Goal: Check status: Check status

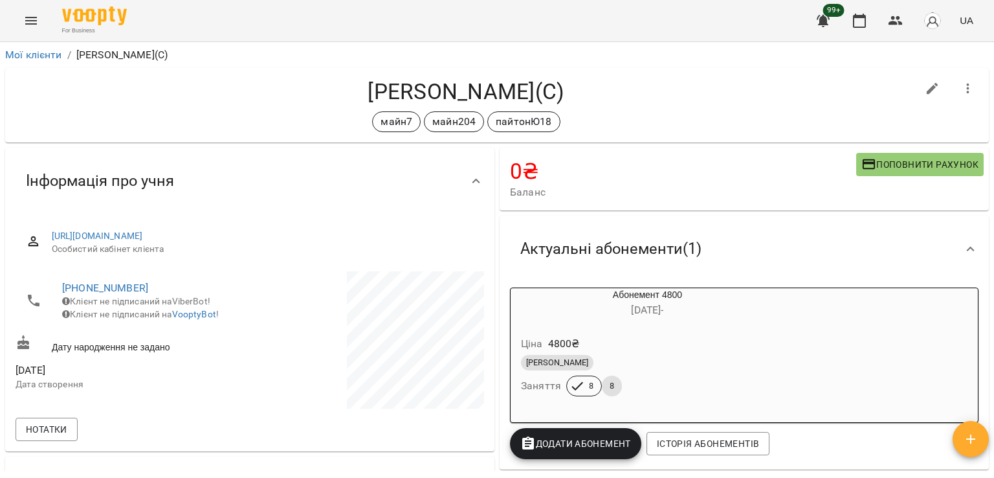
click at [25, 10] on button "Menu" at bounding box center [31, 20] width 31 height 31
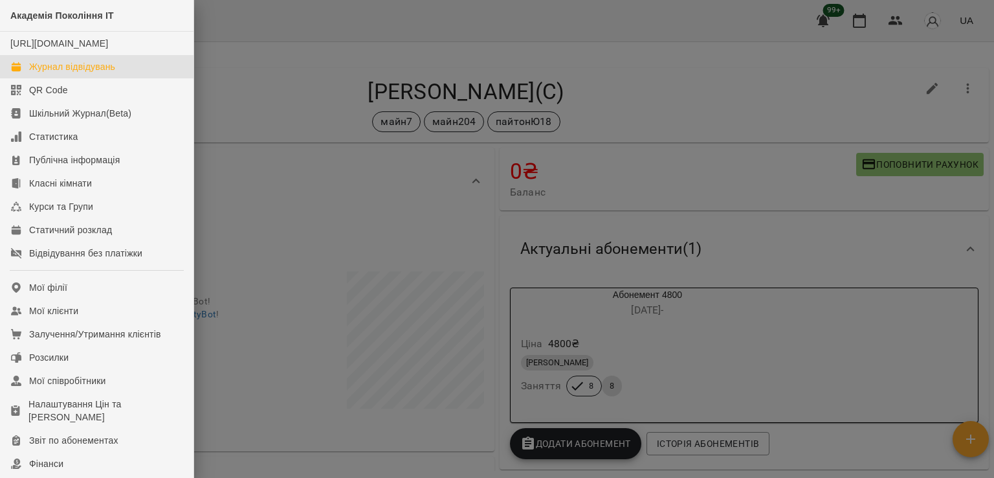
click at [105, 73] on div "Журнал відвідувань" at bounding box center [72, 66] width 86 height 13
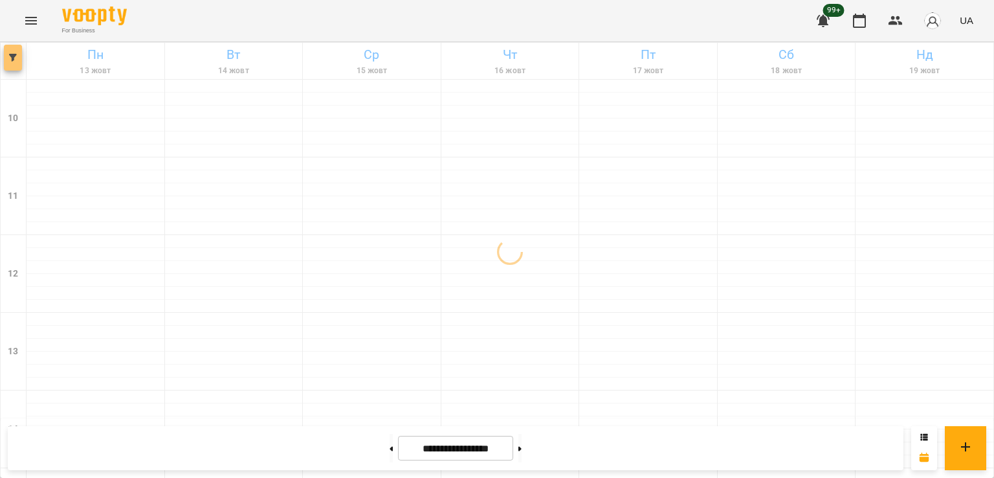
click at [13, 58] on icon "button" at bounding box center [13, 58] width 8 height 8
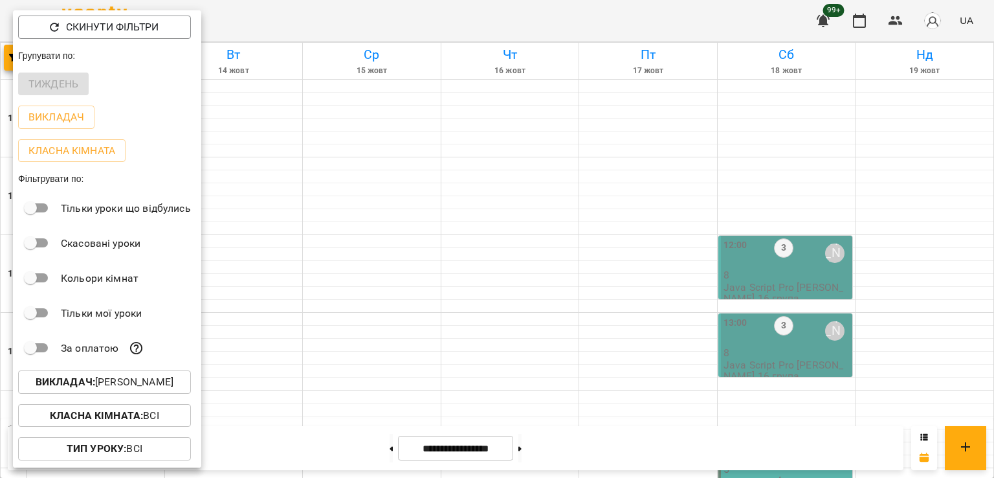
click at [153, 385] on p "Викладач : [PERSON_NAME]" at bounding box center [105, 382] width 138 height 16
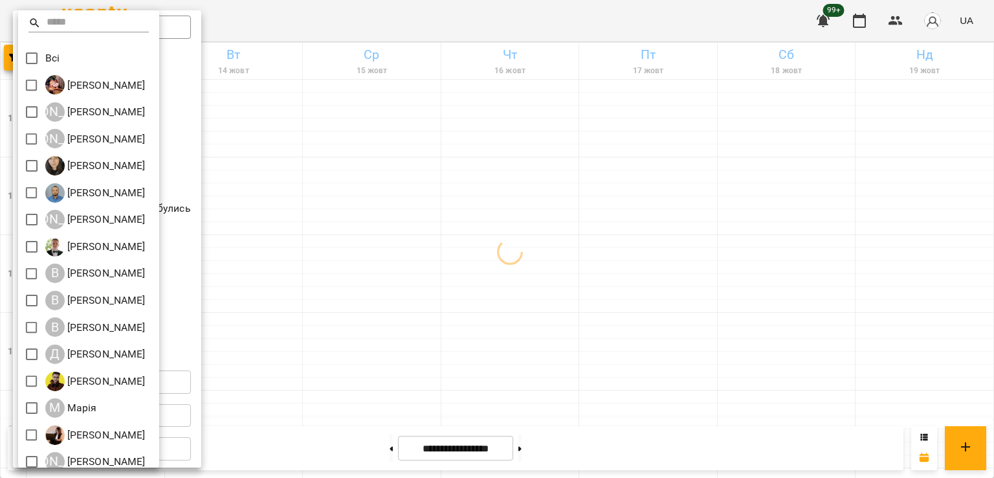
scroll to position [65, 0]
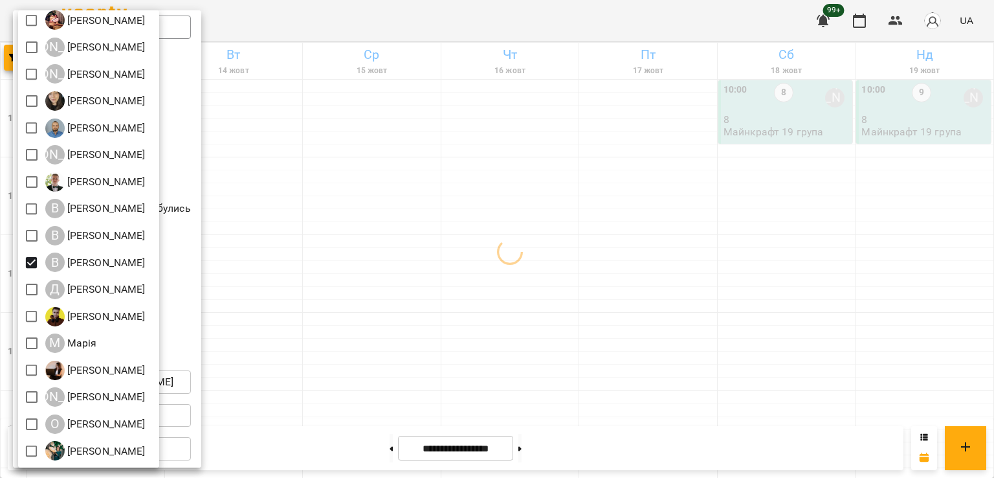
click at [572, 300] on div at bounding box center [497, 239] width 994 height 478
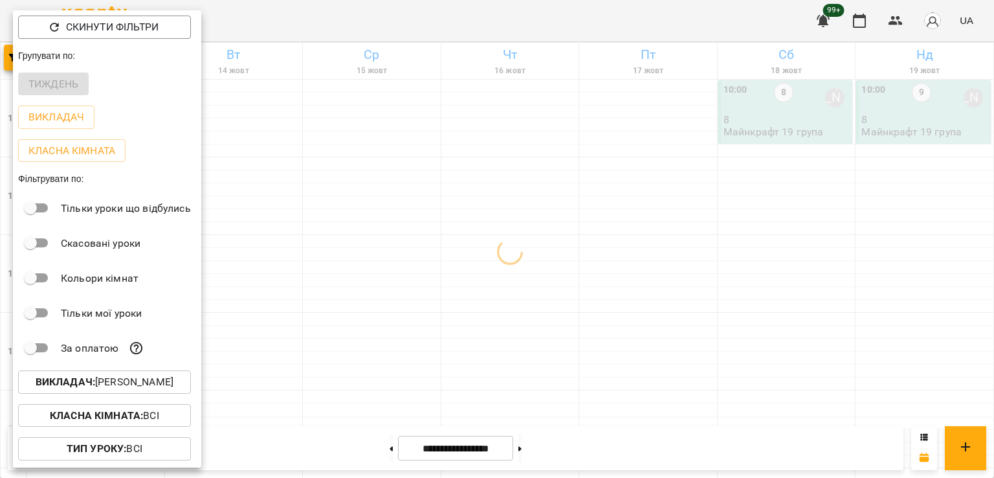
click at [500, 305] on div at bounding box center [497, 239] width 994 height 478
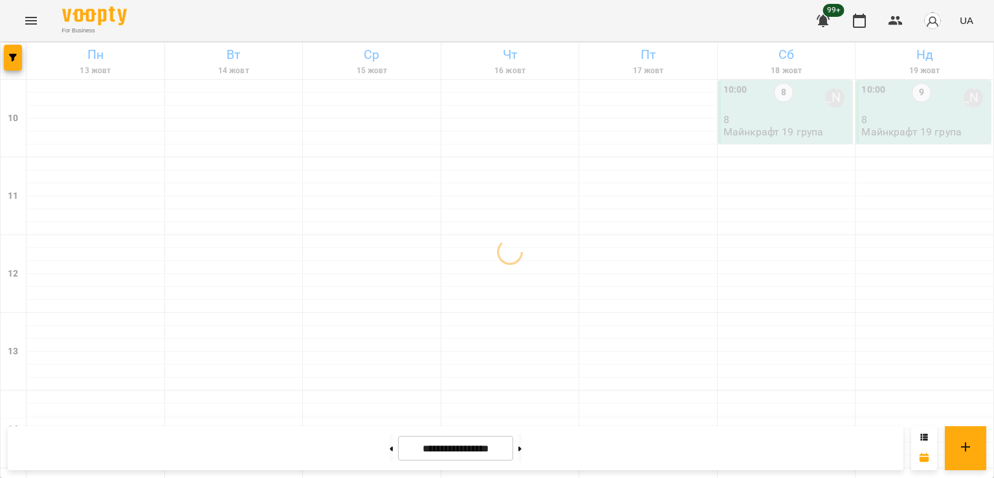
scroll to position [647, 0]
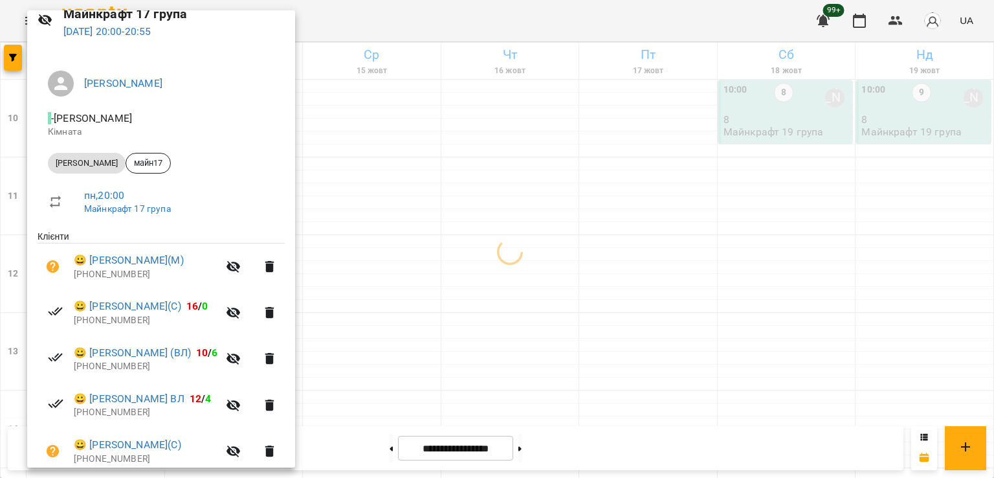
scroll to position [157, 0]
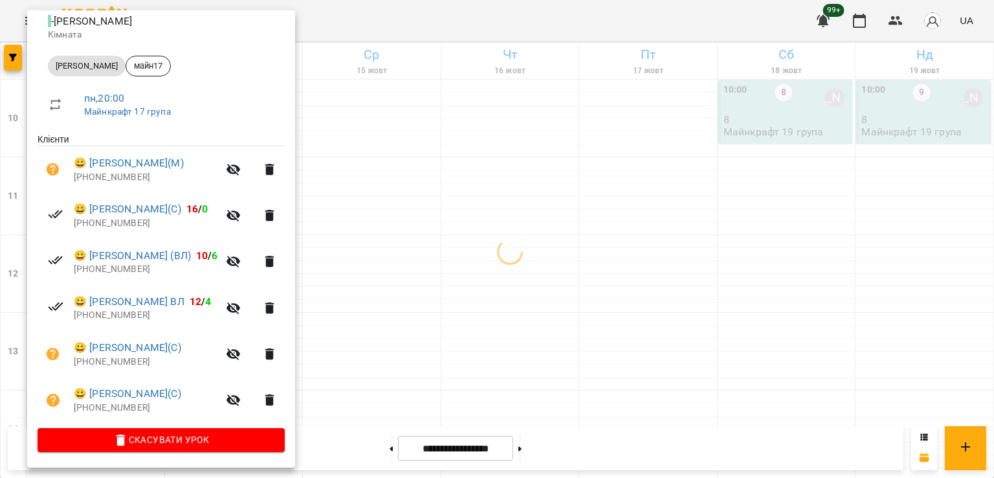
click at [357, 248] on div at bounding box center [497, 239] width 994 height 478
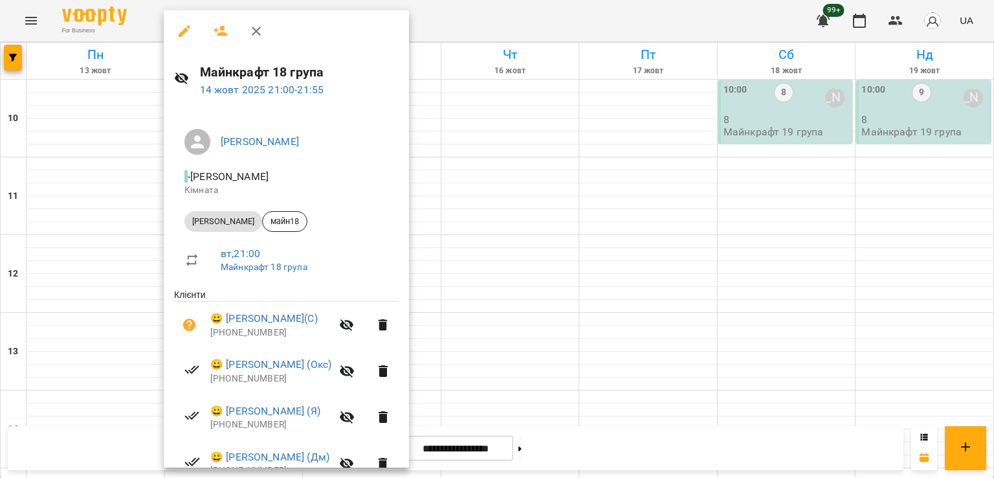
click at [28, 330] on div at bounding box center [497, 239] width 994 height 478
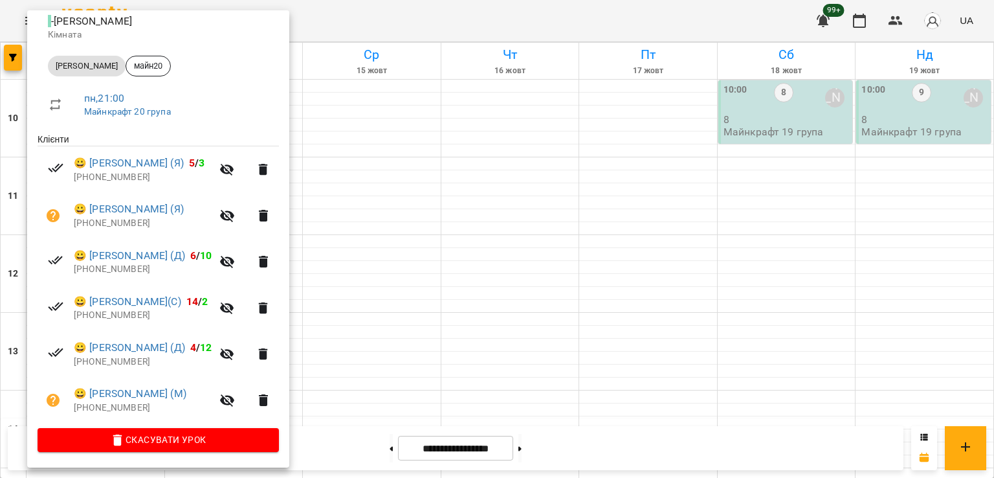
click at [394, 312] on div at bounding box center [497, 239] width 994 height 478
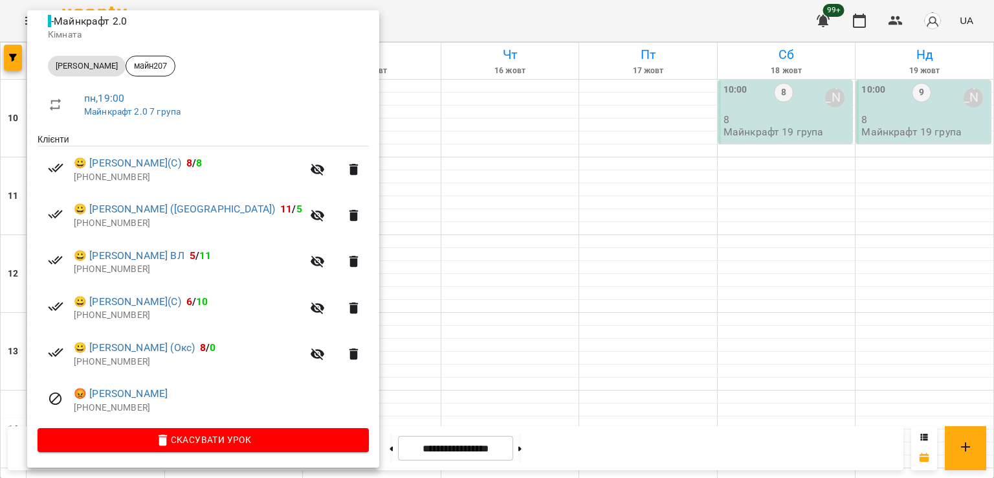
click at [390, 203] on div at bounding box center [497, 239] width 994 height 478
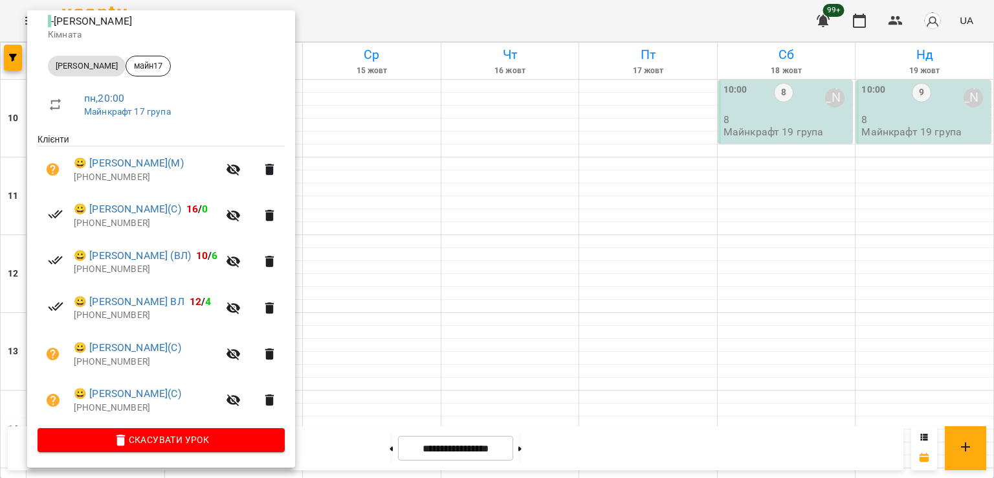
click at [386, 261] on div at bounding box center [497, 239] width 994 height 478
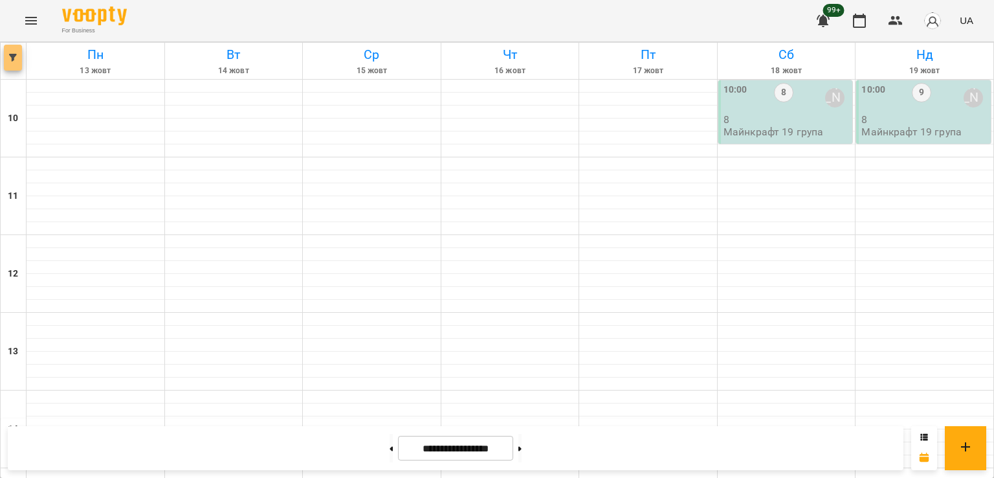
click at [14, 57] on icon "button" at bounding box center [13, 58] width 8 height 8
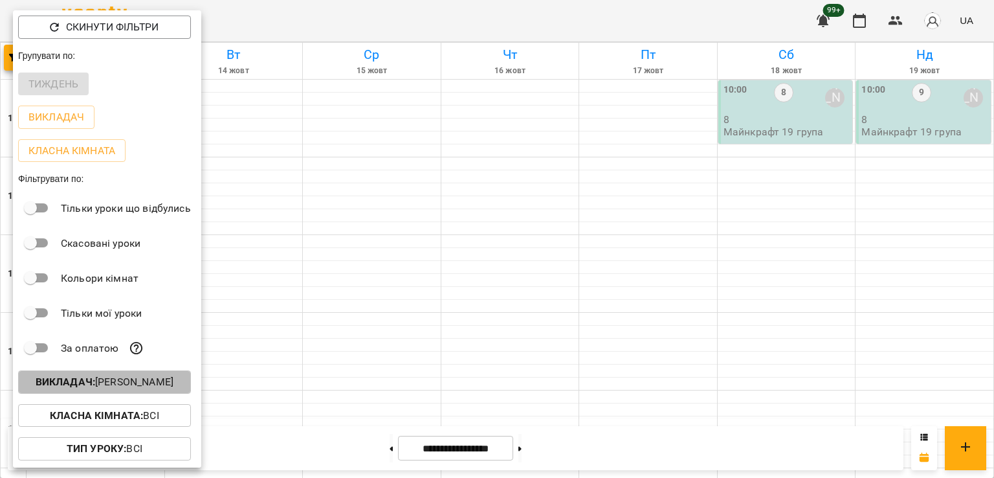
click at [152, 379] on p "Викладач : [PERSON_NAME]" at bounding box center [105, 382] width 138 height 16
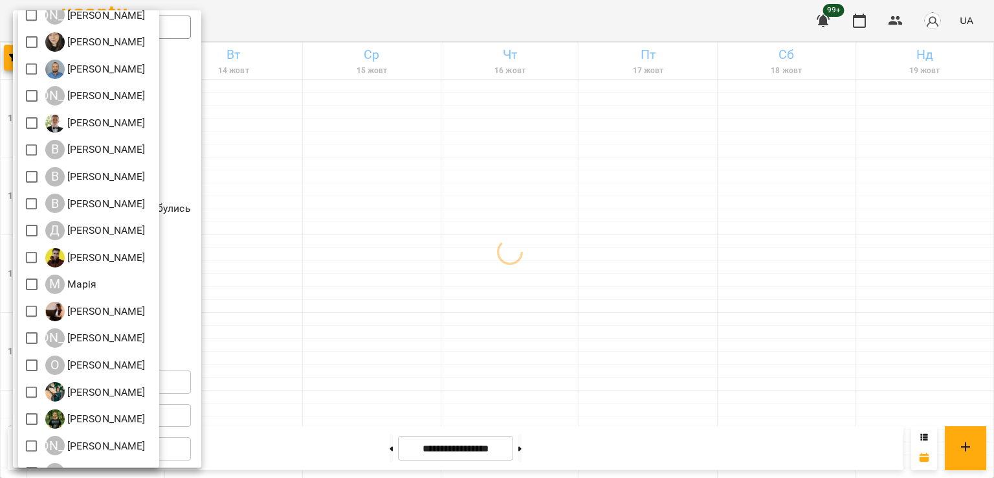
scroll to position [145, 0]
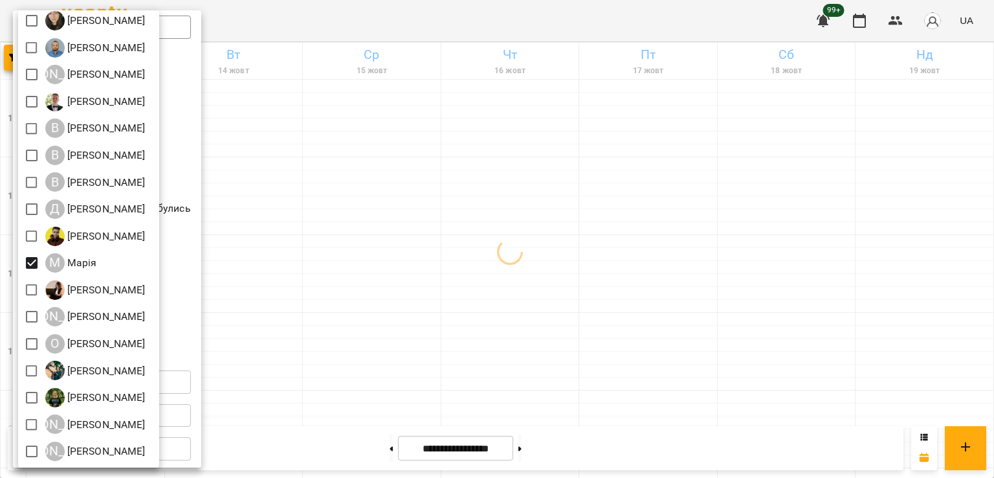
click at [443, 267] on div at bounding box center [497, 239] width 994 height 478
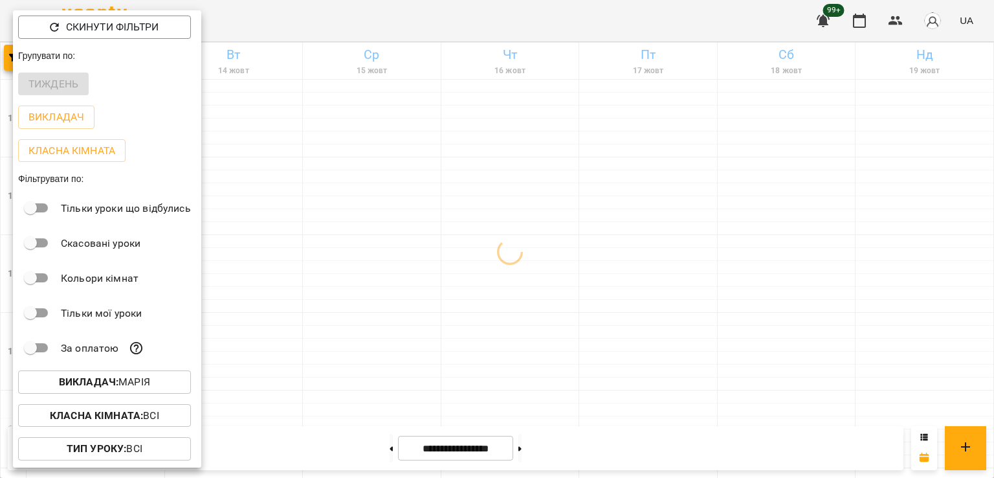
click at [343, 246] on div at bounding box center [497, 239] width 994 height 478
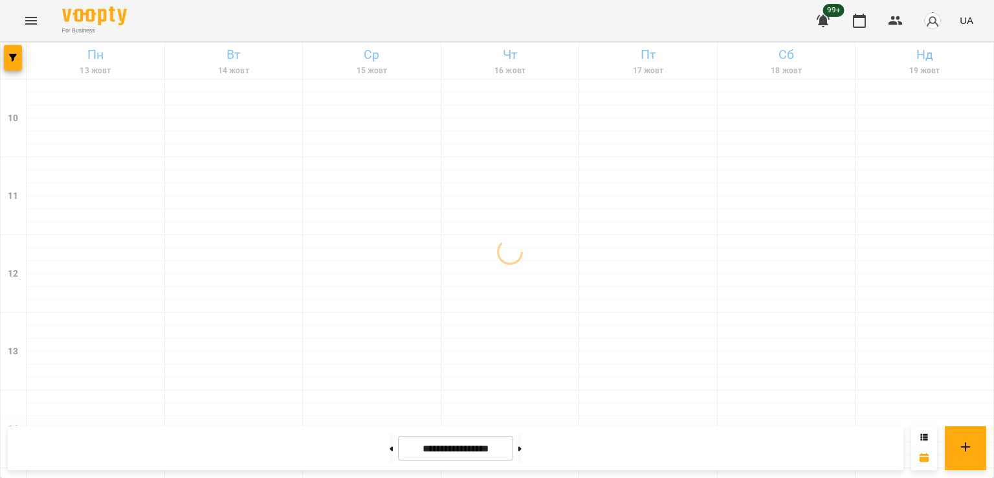
scroll to position [518, 0]
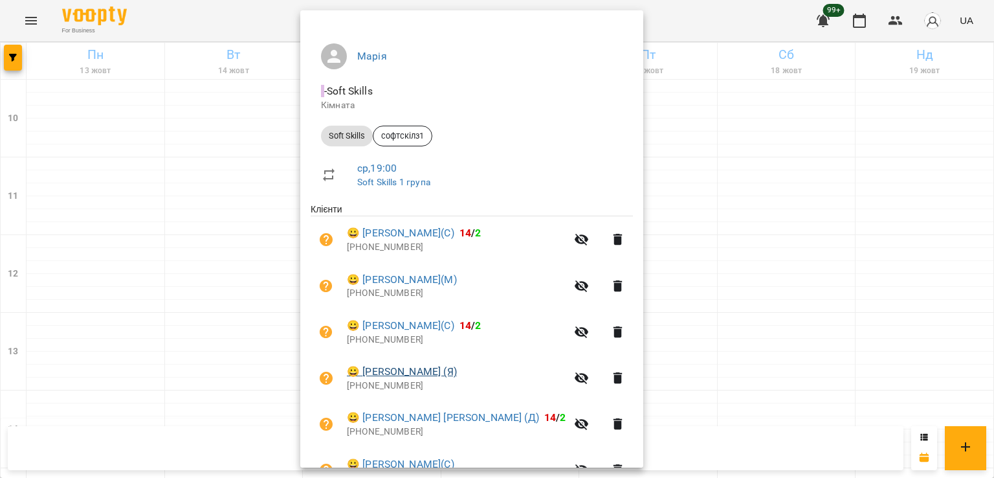
scroll to position [157, 0]
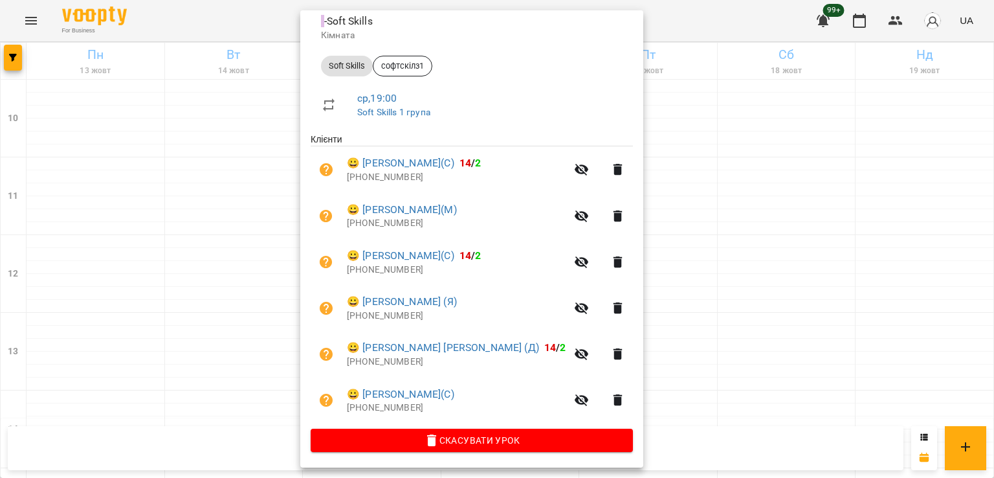
click at [226, 299] on div at bounding box center [497, 239] width 994 height 478
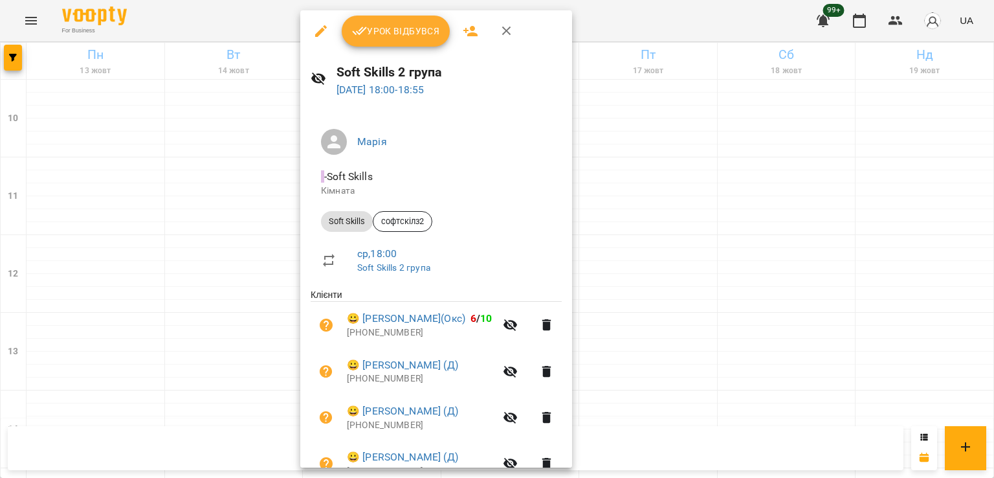
scroll to position [111, 0]
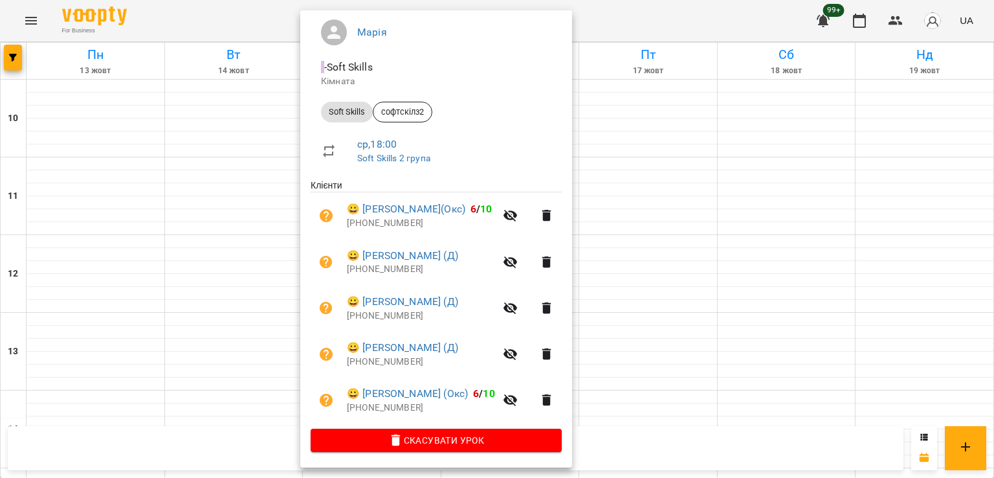
click at [236, 324] on div at bounding box center [497, 239] width 994 height 478
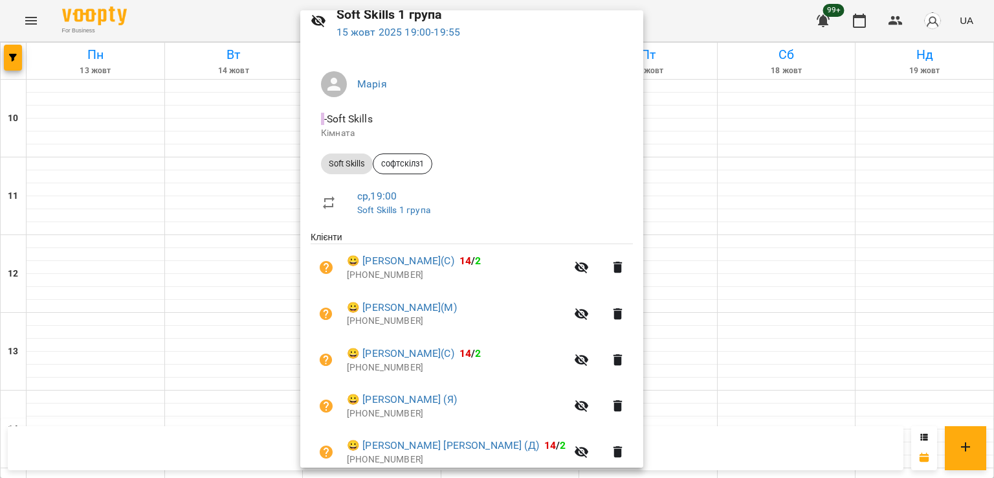
scroll to position [157, 0]
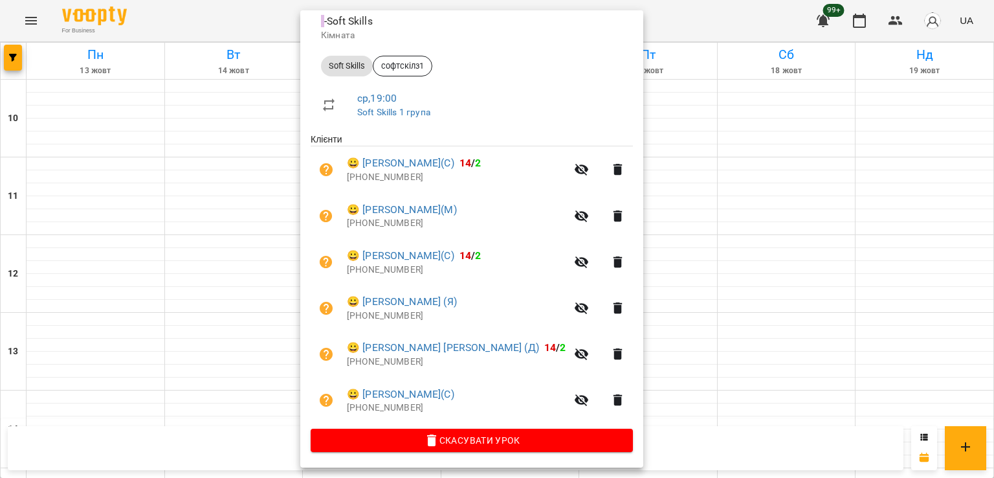
click at [202, 283] on div at bounding box center [497, 239] width 994 height 478
